Goal: Transaction & Acquisition: Book appointment/travel/reservation

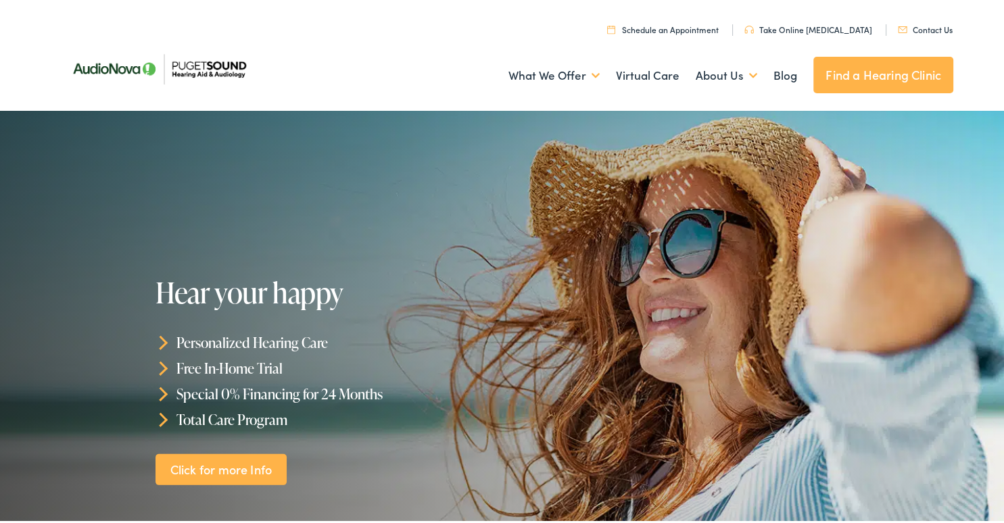
click at [703, 29] on link "Schedule an Appointment" at bounding box center [663, 26] width 112 height 11
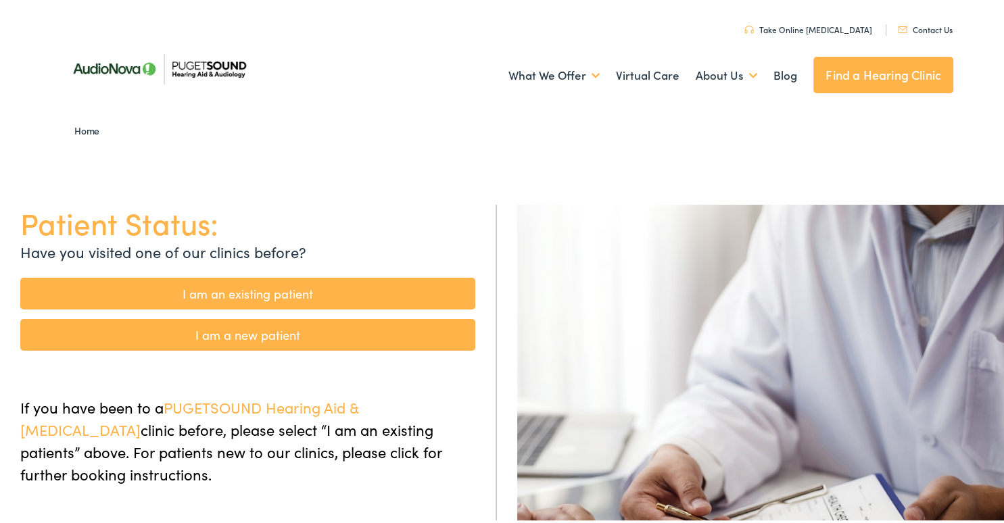
click at [392, 293] on link "I am an existing patient" at bounding box center [247, 291] width 455 height 32
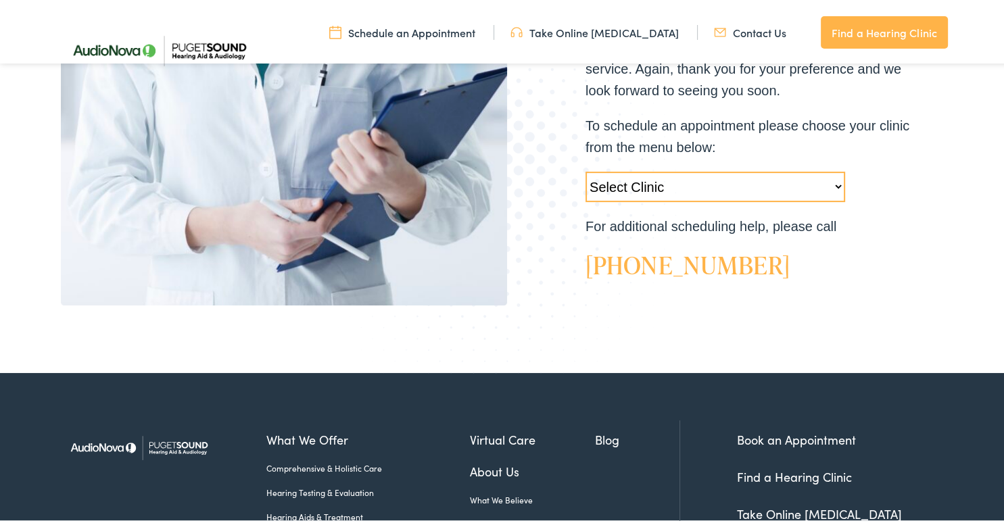
scroll to position [473, 0]
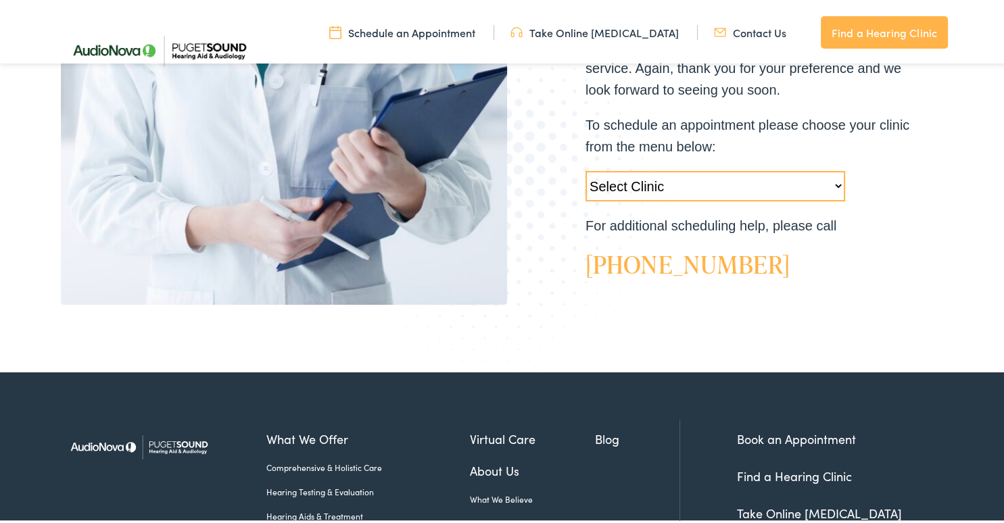
click at [830, 181] on select "Select Clinic Tukwila-WA-AudioNova 14900 Interurban Ave S #185 Tacoma-WA-AudioN…" at bounding box center [715, 183] width 260 height 30
select select "https://pshearing.alpacaaudiology.com/locations/auburn-wa/"
click at [585, 168] on select "Select Clinic Tukwila-WA-AudioNova 14900 Interurban Ave S #185 Tacoma-WA-AudioN…" at bounding box center [715, 183] width 260 height 30
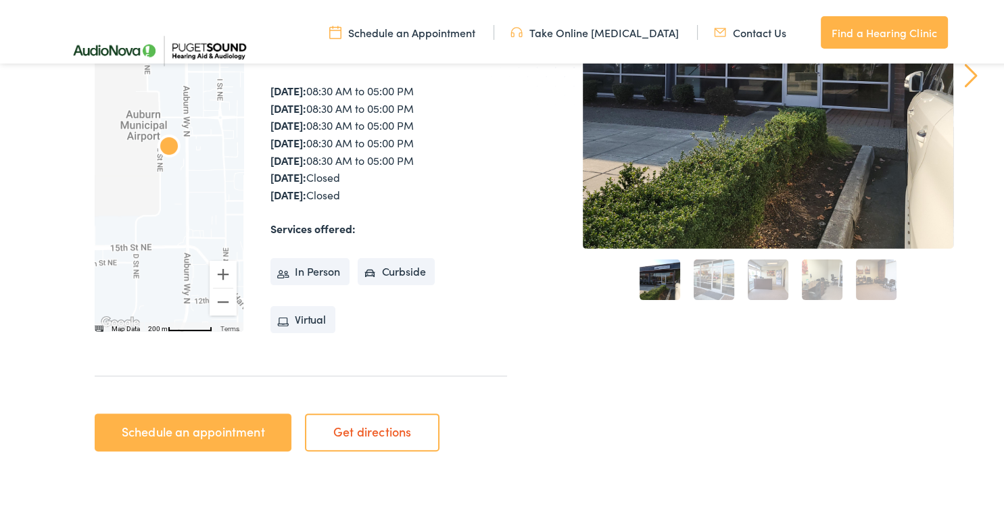
scroll to position [338, 0]
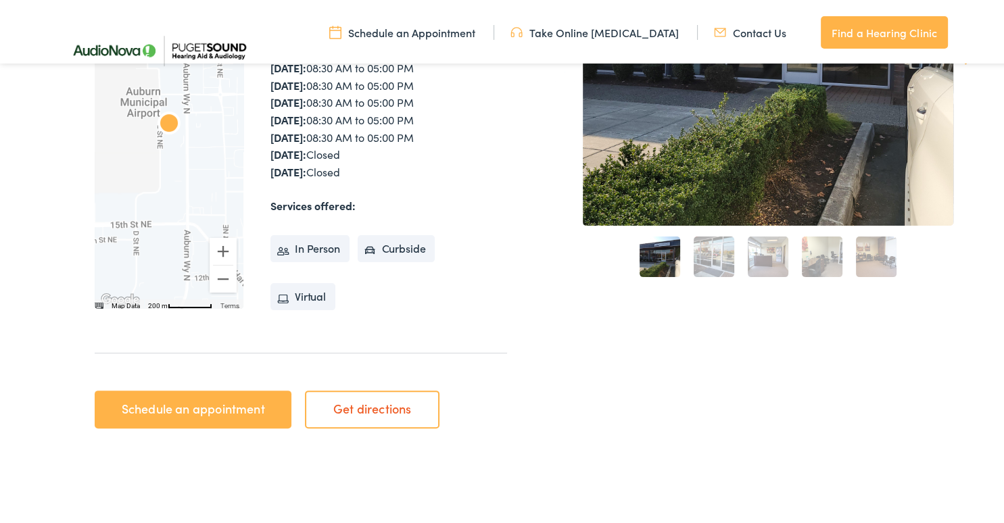
click at [262, 413] on link "Schedule an appointment" at bounding box center [193, 407] width 197 height 38
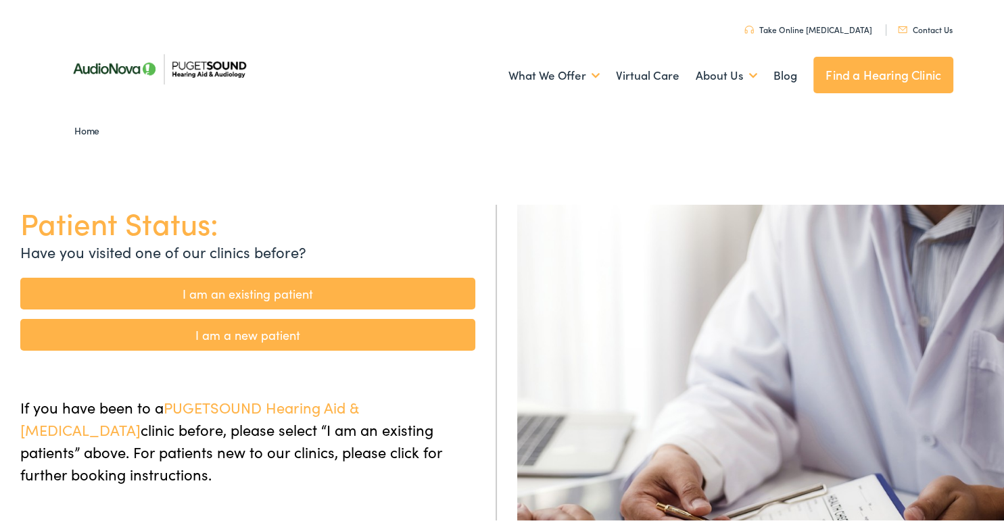
click at [333, 282] on link "I am an existing patient" at bounding box center [247, 291] width 455 height 32
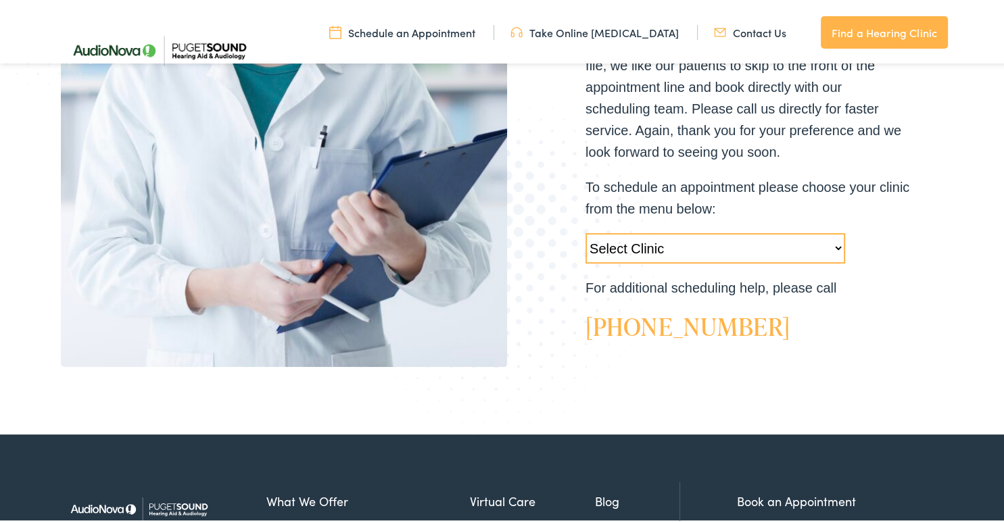
scroll to position [338, 0]
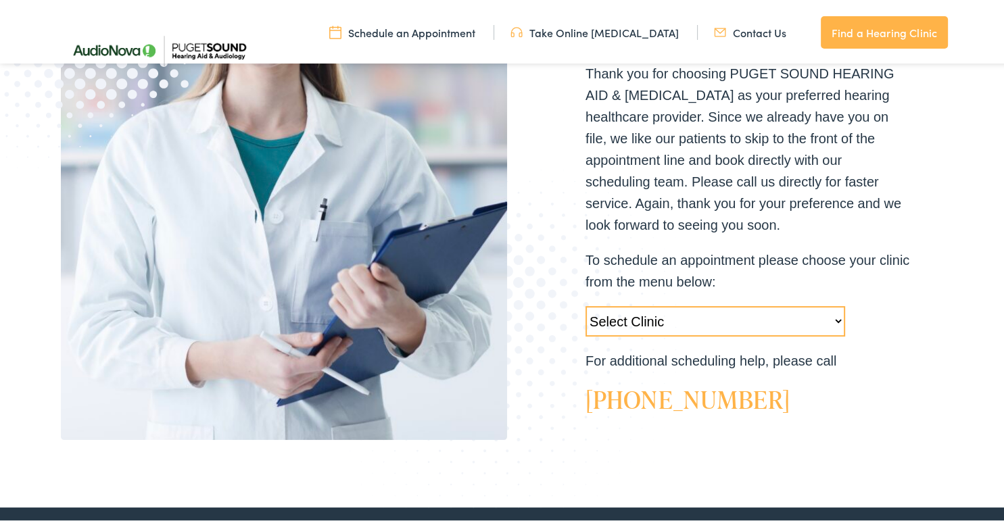
click at [831, 318] on select "Select Clinic Tukwila-WA-AudioNova 14900 Interurban Ave S #185 Tacoma-WA-AudioN…" at bounding box center [715, 319] width 260 height 30
select select "https://pshearing.alpacaaudiology.com/locations/auburn-wa/"
click at [585, 304] on select "Select Clinic Tukwila-WA-AudioNova 14900 Interurban Ave S #185 Tacoma-WA-AudioN…" at bounding box center [715, 319] width 260 height 30
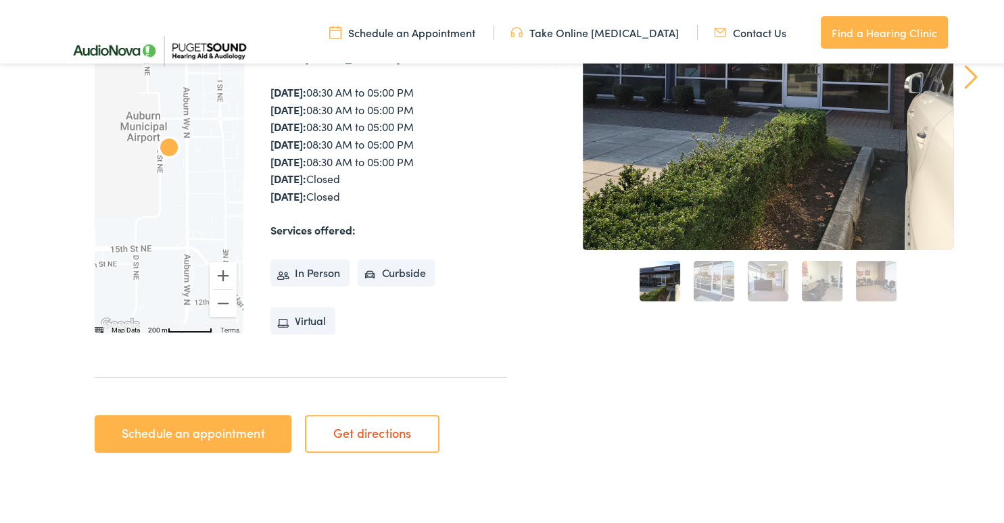
scroll to position [338, 0]
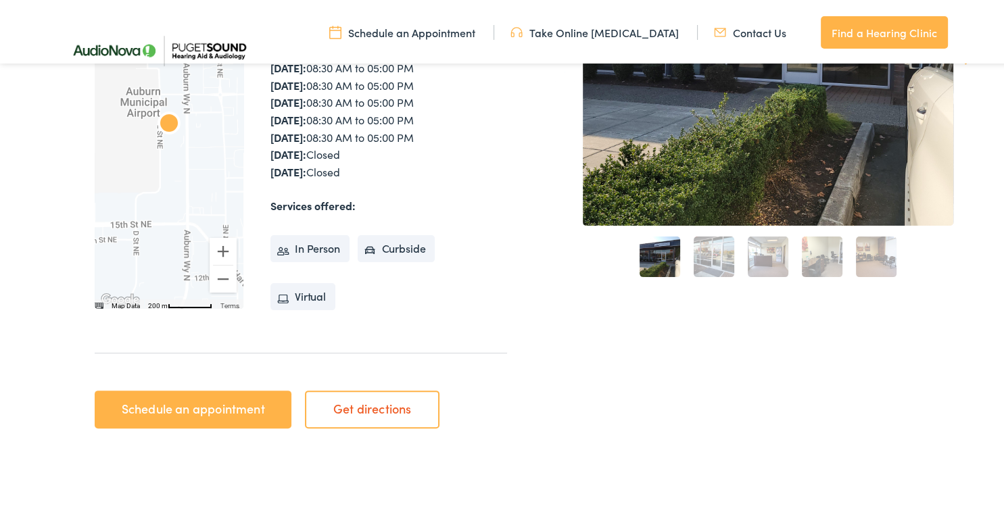
click at [271, 408] on link "Schedule an appointment" at bounding box center [193, 407] width 197 height 38
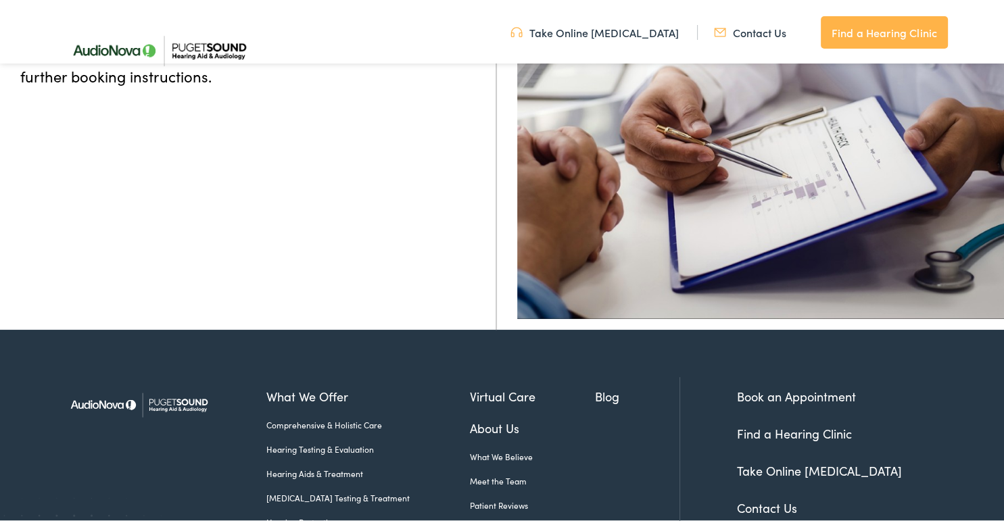
scroll to position [190, 0]
